Goal: Transaction & Acquisition: Purchase product/service

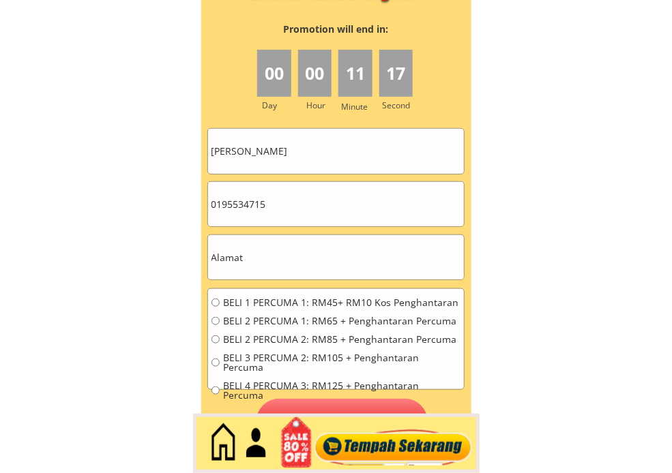
scroll to position [6142, 0]
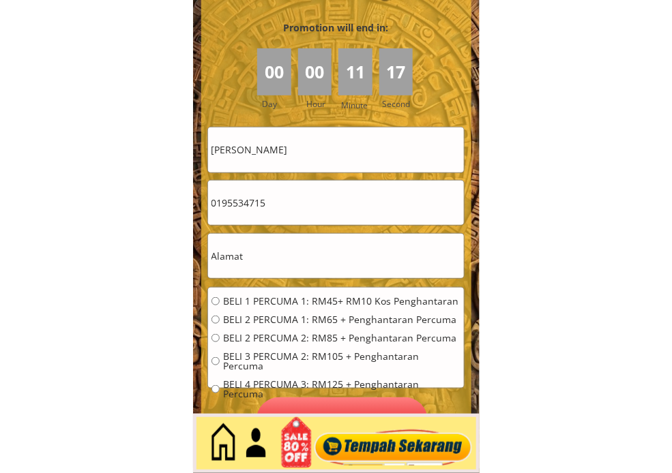
click at [325, 202] on input "0195534715" at bounding box center [336, 203] width 256 height 44
paste input "Kami mengadakan promosi besar-besaran untuk pelanggan yang meninggalkan nombor …"
type input "Kami mengadakan promosi besar-besaran untuk pelanggan yang meninggalkan nombor …"
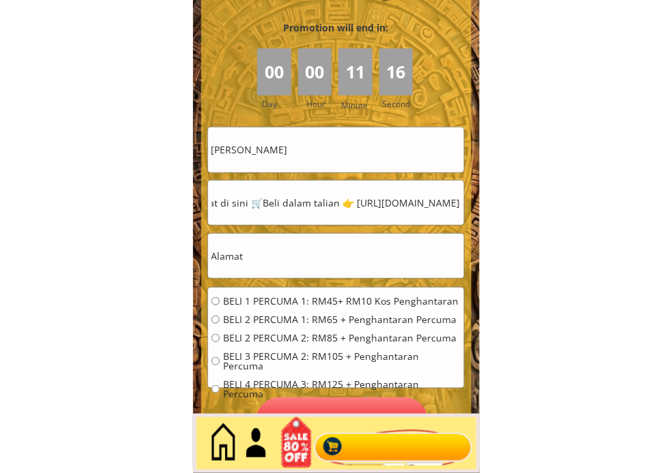
scroll to position [0, 0]
click at [403, 263] on input "text" at bounding box center [336, 256] width 256 height 44
click at [403, 264] on input "text" at bounding box center [336, 256] width 256 height 44
paste input "Binaung baru"
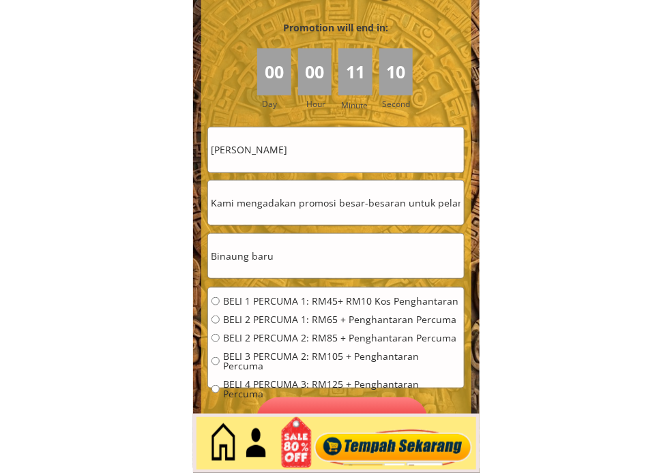
type input "Binaung baru"
click at [404, 157] on input "[PERSON_NAME]" at bounding box center [336, 149] width 256 height 44
click at [404, 155] on input "[PERSON_NAME]" at bounding box center [336, 149] width 256 height 44
paste input "ijayus Tanor"
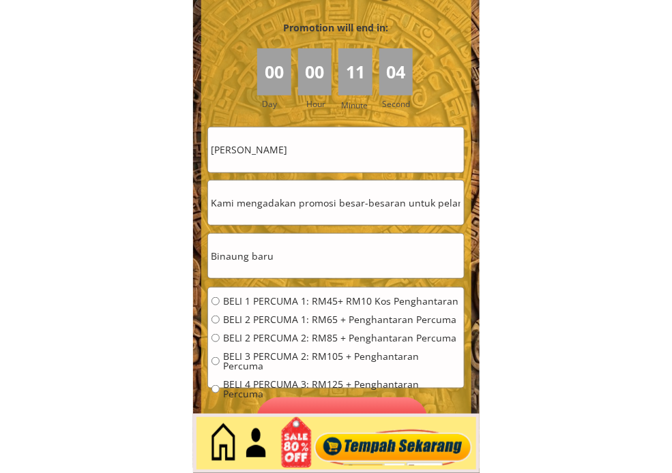
type input "[PERSON_NAME]"
click at [286, 255] on input "Binaung baru" at bounding box center [336, 256] width 256 height 44
paste input "195842108"
type input "Binaung baru"
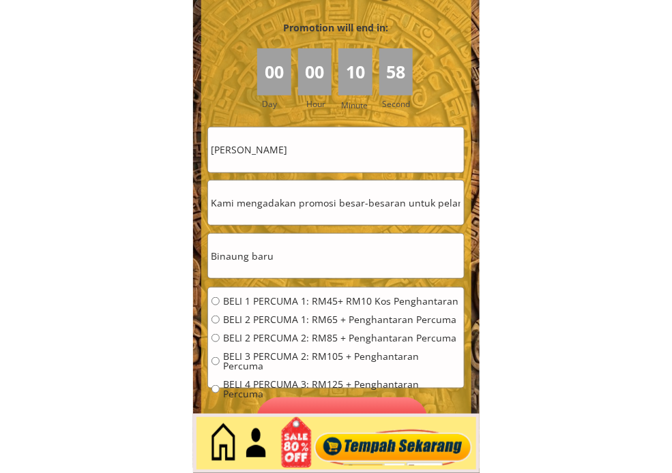
click at [305, 209] on input "Kami mengadakan promosi besar-besaran untuk pelanggan yang meninggalkan nombor …" at bounding box center [336, 203] width 256 height 44
paste input "195842108"
type input "195842108"
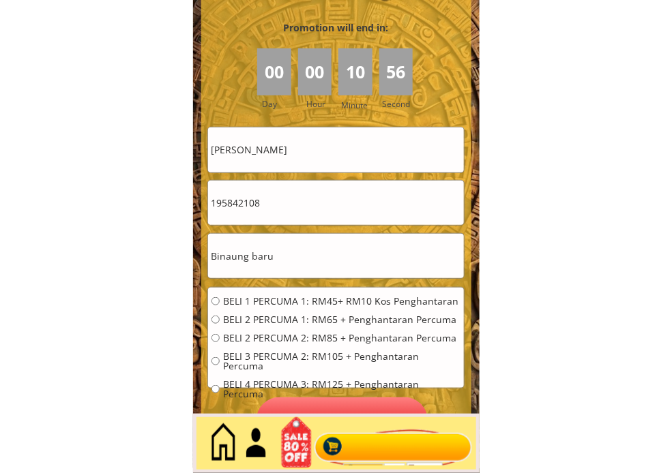
click at [277, 329] on div "BELI 1 PERCUMA 1: RM45+ RM10 Kos Penghantaran BELI 2 PERCUMA 1: RM65 + Penghant…" at bounding box center [335, 352] width 249 height 111
click at [280, 334] on span "BELI 2 PERCUMA 2: RM85 + Penghantaran Percuma" at bounding box center [341, 338] width 237 height 10
radio input "true"
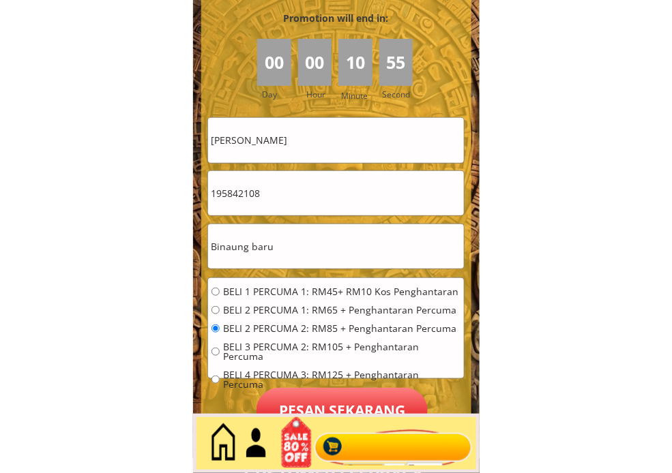
scroll to position [6218, 0]
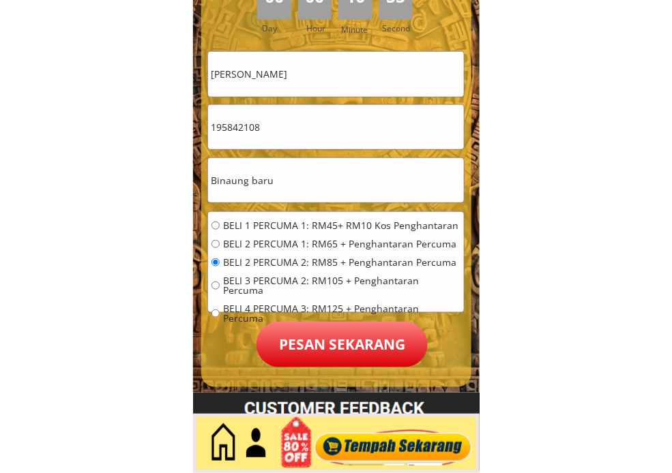
click at [342, 340] on p "Pesan sekarang" at bounding box center [341, 345] width 171 height 46
